Goal: Entertainment & Leisure: Consume media (video, audio)

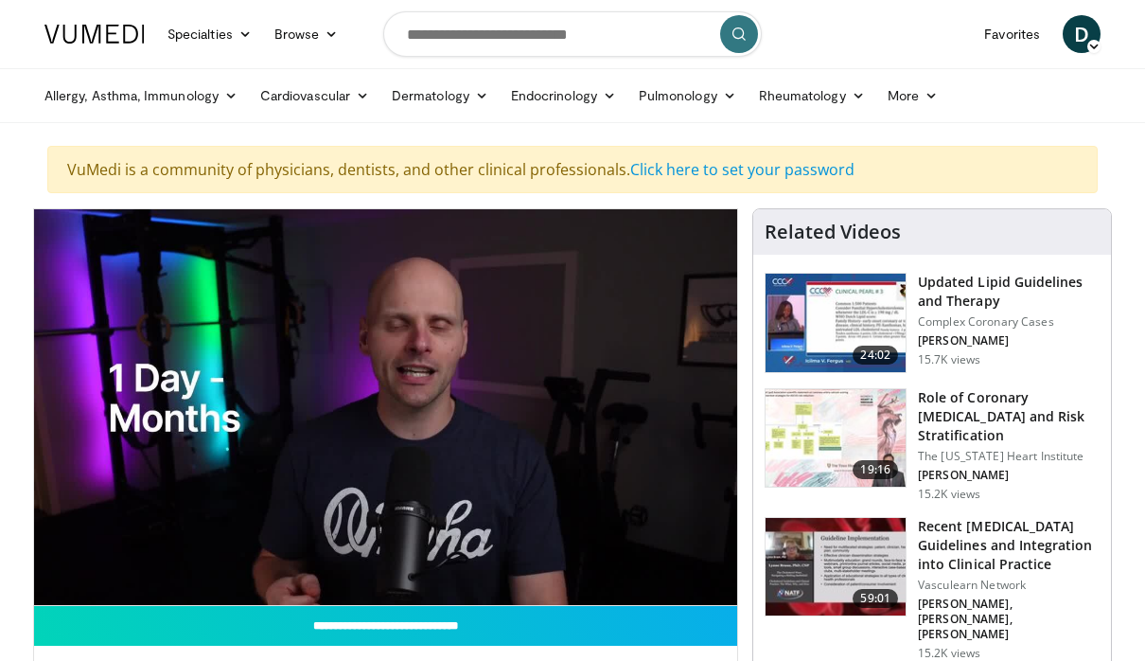
click at [639, 474] on div "10 seconds Tap to unmute" at bounding box center [385, 407] width 703 height 396
click at [698, 597] on div "Loaded : 49.57%" at bounding box center [385, 601] width 703 height 8
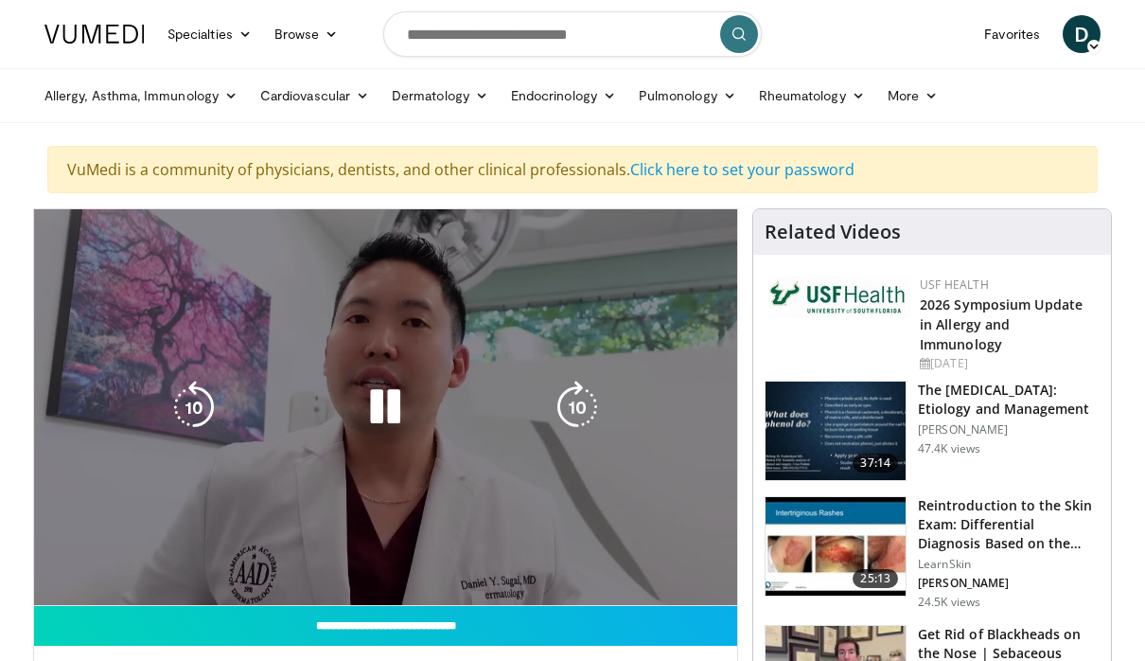
click at [392, 410] on icon "Video Player" at bounding box center [385, 407] width 53 height 53
